Goal: Find specific page/section: Find specific page/section

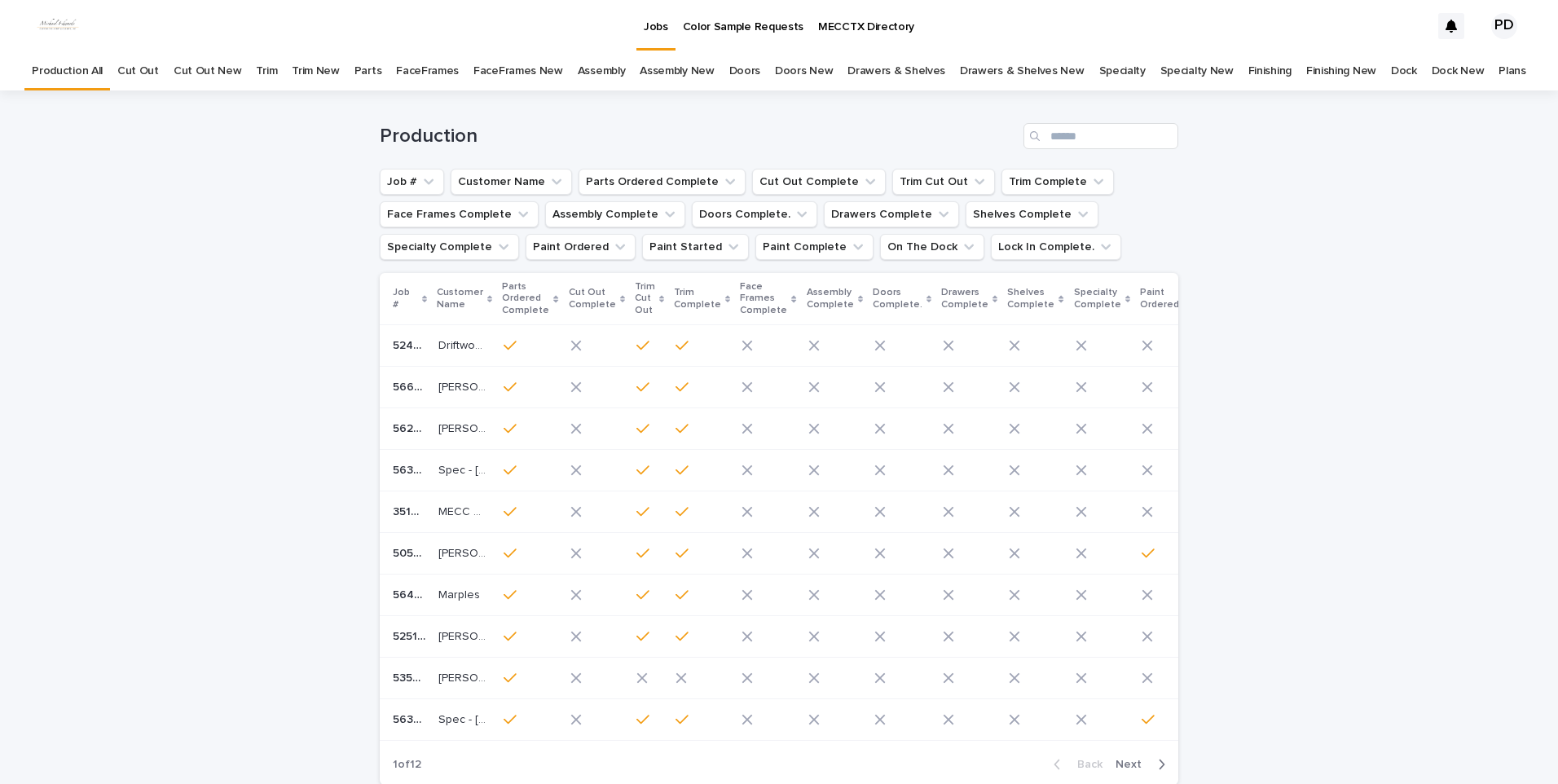
drag, startPoint x: 282, startPoint y: 294, endPoint x: 294, endPoint y: 280, distance: 18.4
click at [284, 291] on div "Loading... Saving… Loading... Saving… Production Job # Customer Name Parts Orde…" at bounding box center [779, 484] width 1558 height 788
click at [1140, 140] on input "Search" at bounding box center [1101, 136] width 154 height 26
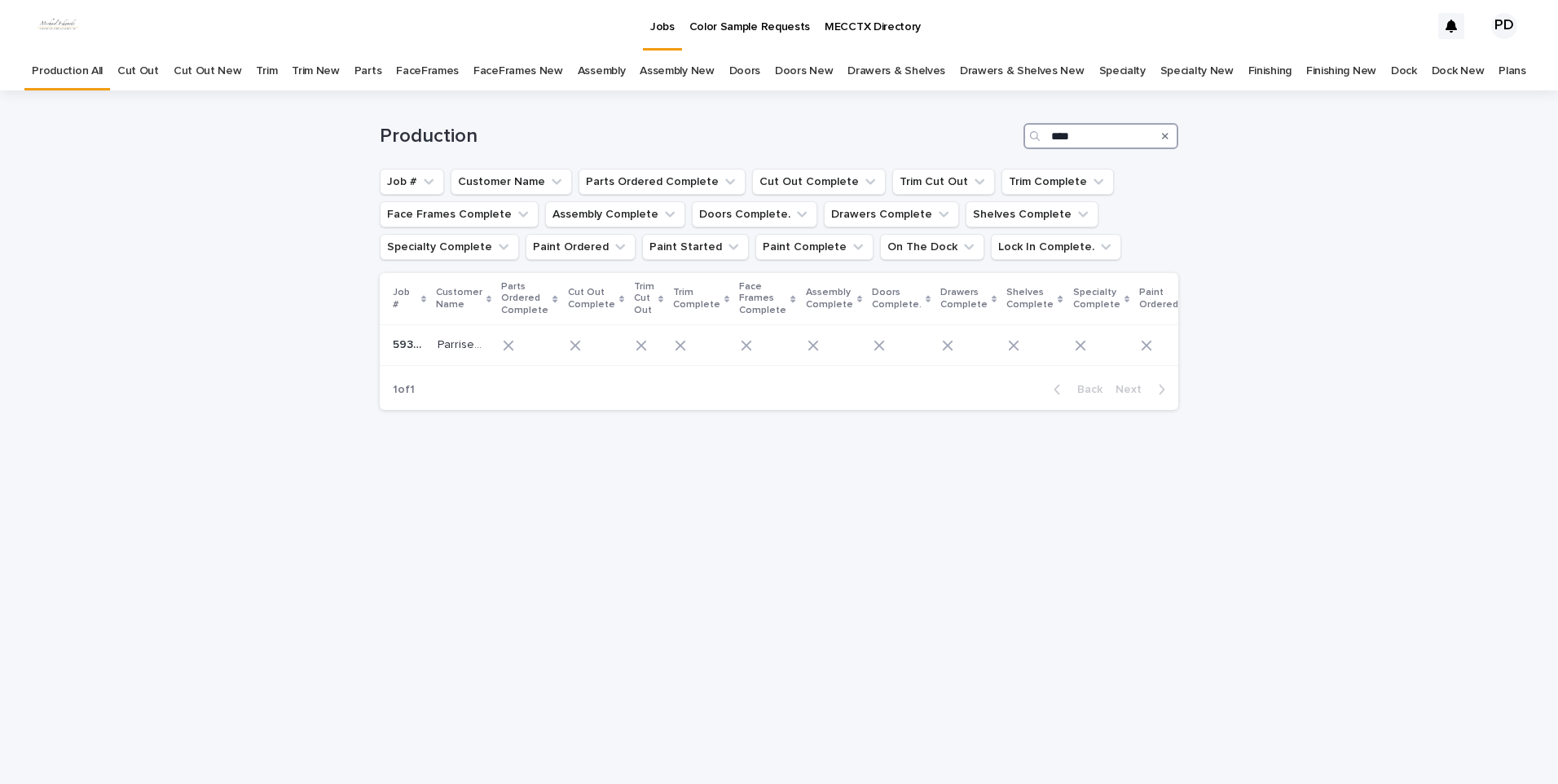
type input "****"
click at [327, 524] on div "Loading... Saving… Loading... Saving… Production **** Job # Customer Name Parts…" at bounding box center [779, 436] width 1558 height 693
drag, startPoint x: 664, startPoint y: 584, endPoint x: 670, endPoint y: 549, distance: 35.5
click at [665, 571] on div "Loading... Saving… Loading... Saving… Production **** Job # Customer Name Parts…" at bounding box center [778, 416] width 815 height 652
click at [678, 25] on div "Jobs" at bounding box center [662, 16] width 39 height 34
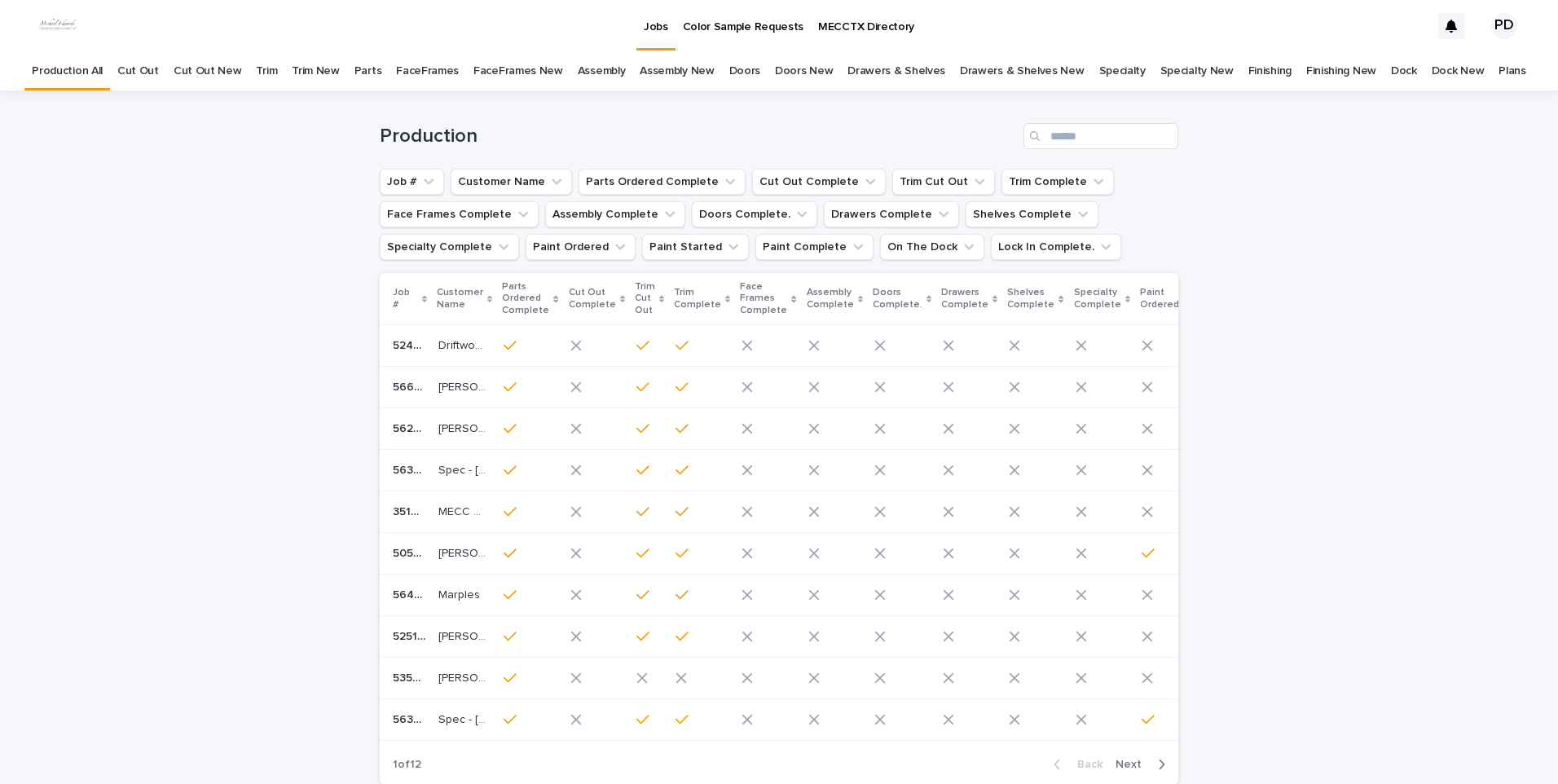
click at [167, 377] on div "Loading... Saving… Loading... Saving… Production Job # Customer Name Parts Orde…" at bounding box center [779, 484] width 1558 height 788
drag, startPoint x: 216, startPoint y: 351, endPoint x: 238, endPoint y: 327, distance: 32.6
click at [218, 343] on div "Loading... Saving… Loading... Saving… Production Job # Customer Name Parts Orde…" at bounding box center [779, 484] width 1558 height 788
click at [1354, 284] on div "Loading... Saving… Loading... Saving… Production Job # Customer Name Parts Orde…" at bounding box center [779, 484] width 1558 height 788
click at [252, 409] on div "Loading... Saving… Loading... Saving… Production Job # Customer Name Parts Orde…" at bounding box center [779, 484] width 1558 height 788
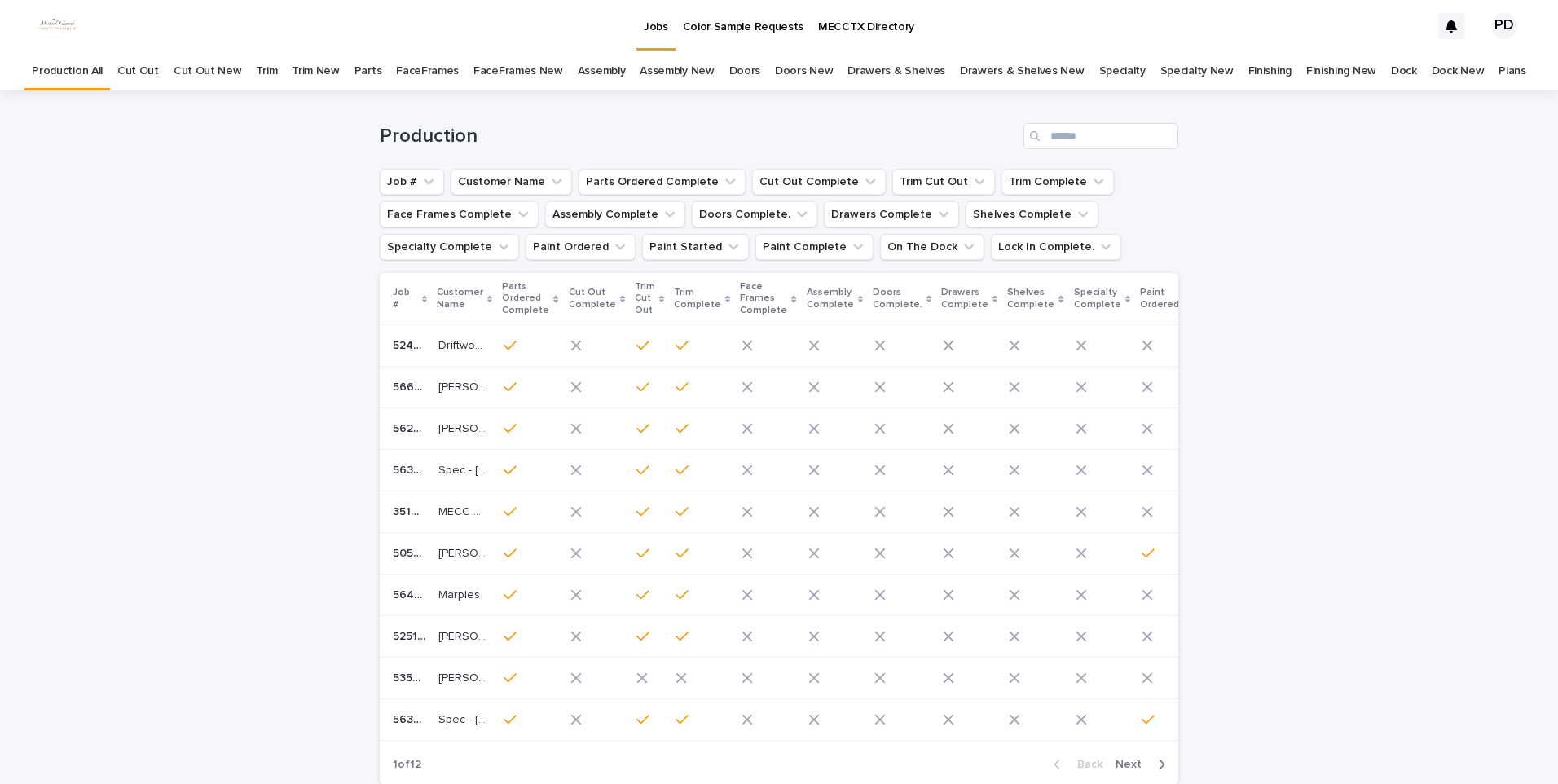
drag, startPoint x: 70, startPoint y: 309, endPoint x: 86, endPoint y: 262, distance: 49.6
click at [74, 298] on div "Loading... Saving… Loading... Saving… Production Job # Customer Name Parts Orde…" at bounding box center [779, 484] width 1558 height 788
click at [1365, 390] on div "Loading... Saving… Loading... Saving… Production Job # Customer Name Parts Orde…" at bounding box center [779, 484] width 1558 height 788
click at [187, 474] on div "Loading... Saving… Loading... Saving… Production Job # Customer Name Parts Orde…" at bounding box center [779, 484] width 1558 height 788
click at [88, 461] on div "Loading... Saving… Loading... Saving… Production Job # Customer Name Parts Orde…" at bounding box center [779, 484] width 1558 height 788
